Goal: Task Accomplishment & Management: Manage account settings

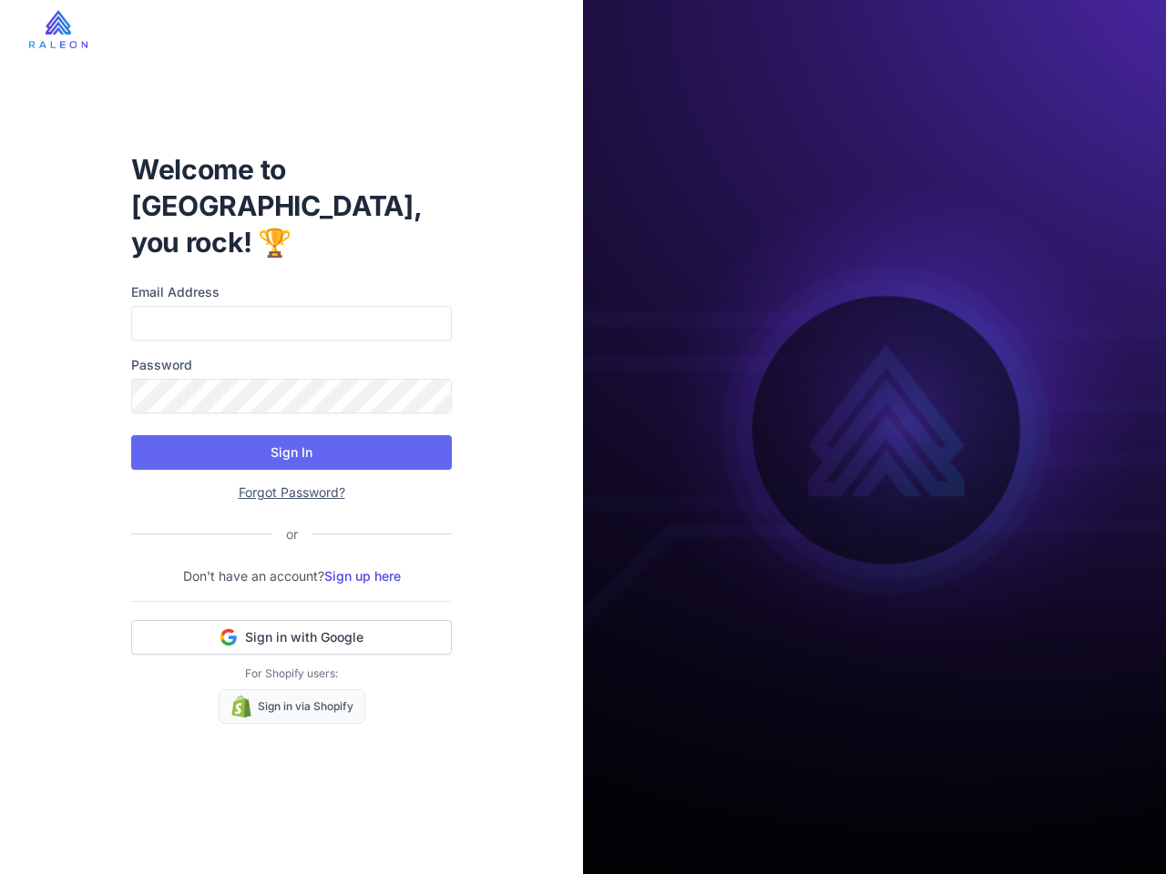
click at [291, 435] on button "Sign In" at bounding box center [291, 452] width 321 height 35
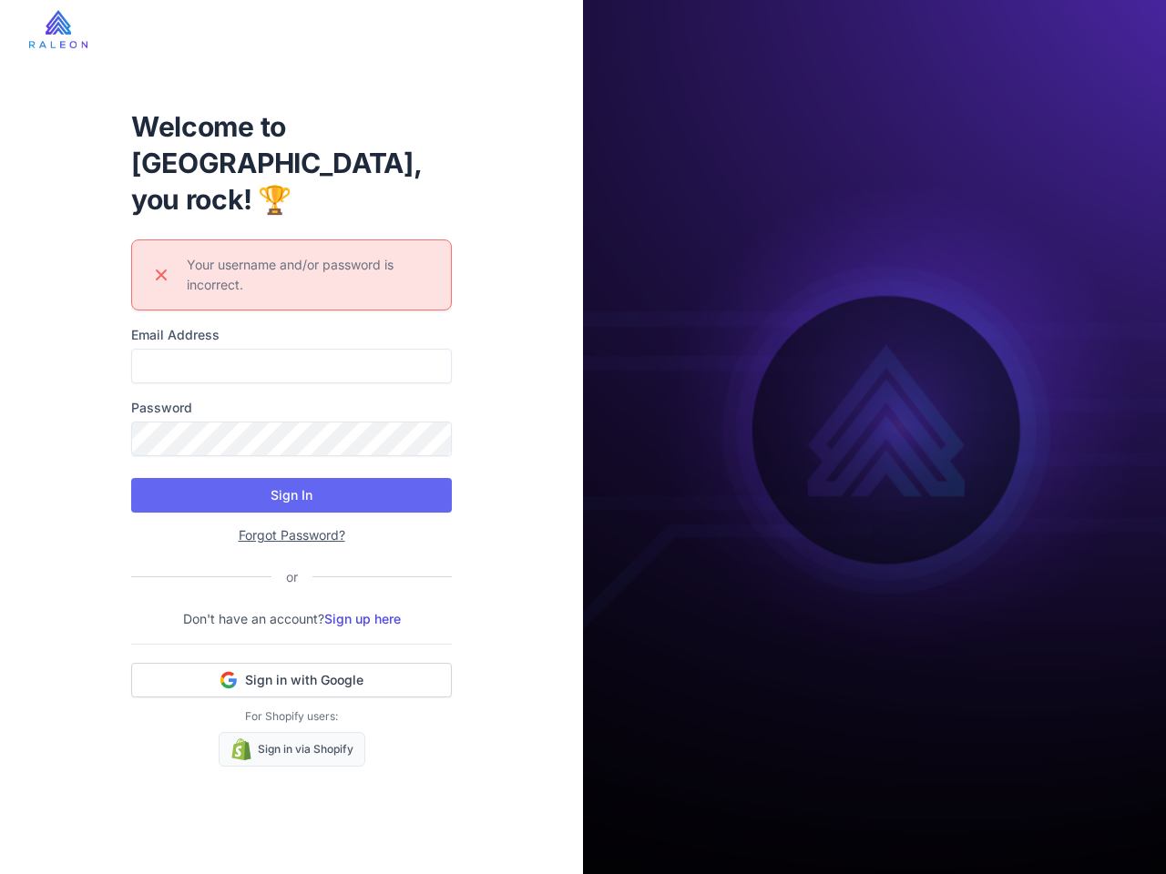
click at [291, 619] on div "Welcome to [GEOGRAPHIC_DATA], you rock! 🏆 Error icon Your username and/or passw…" at bounding box center [292, 437] width 350 height 717
